Goal: Information Seeking & Learning: Learn about a topic

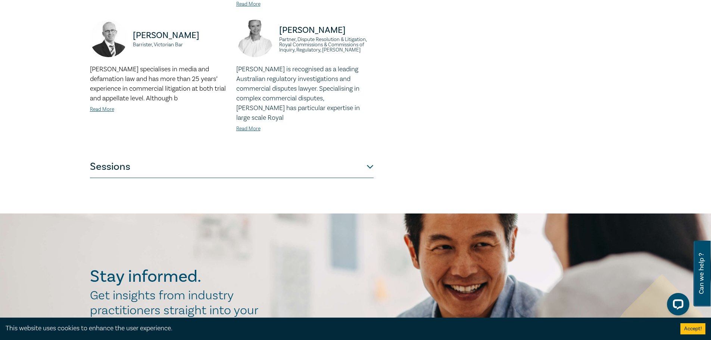
scroll to position [698, 0]
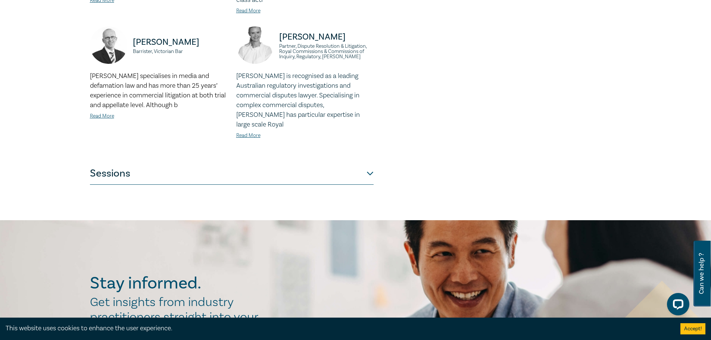
click at [201, 162] on button "Sessions" at bounding box center [232, 173] width 284 height 22
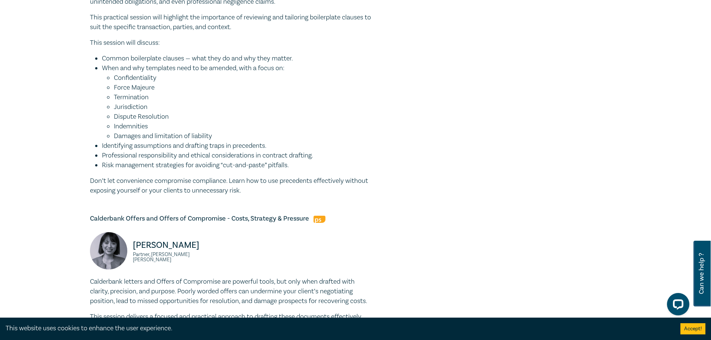
scroll to position [1313, 0]
